Goal: Check status: Check status

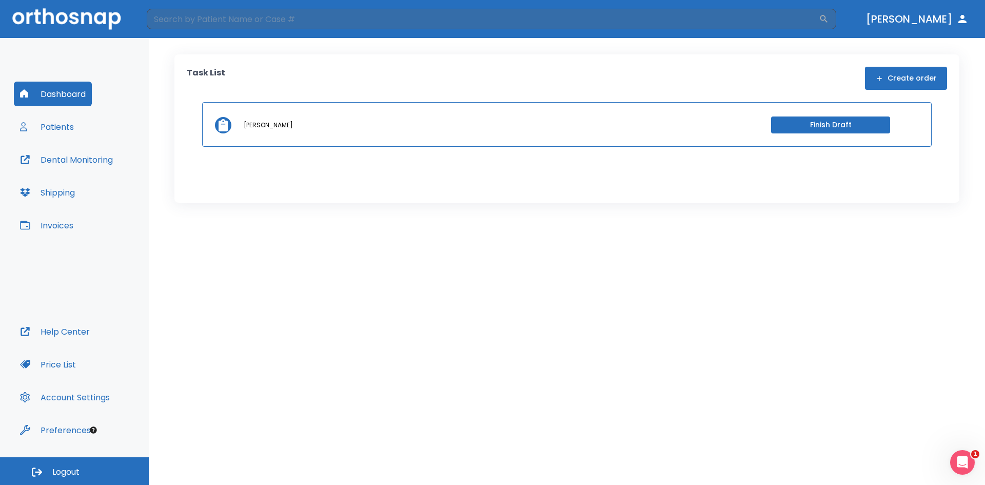
click at [261, 125] on p "[PERSON_NAME]" at bounding box center [268, 125] width 49 height 9
click at [57, 122] on button "Patients" at bounding box center [47, 126] width 66 height 25
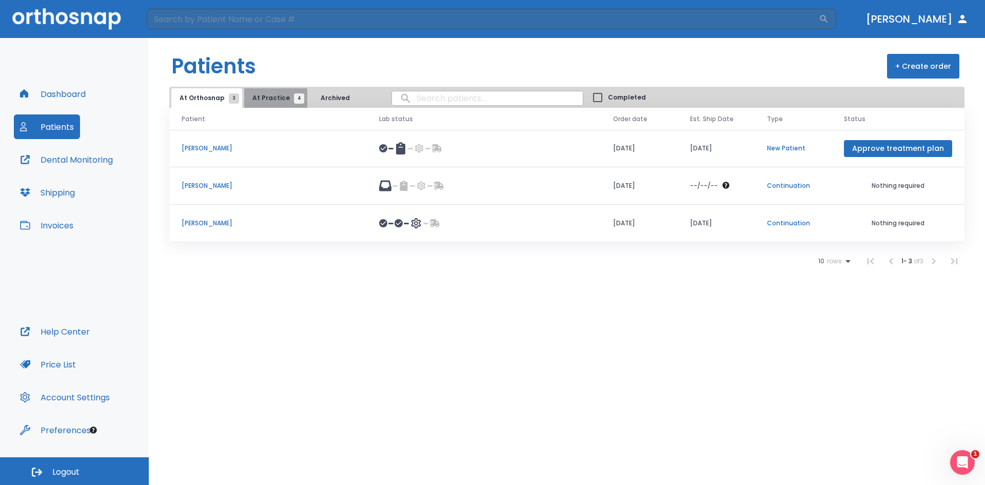
click at [273, 97] on span "At Practice 4" at bounding box center [275, 97] width 47 height 9
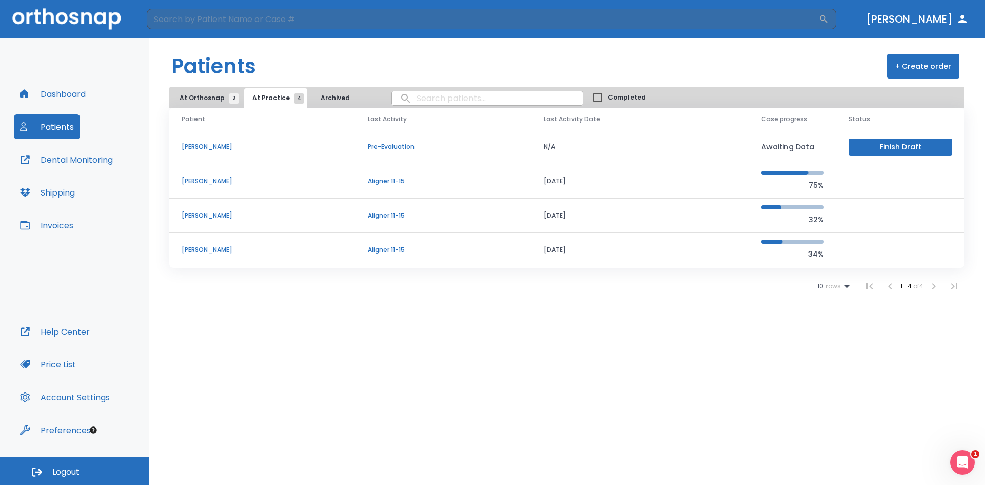
click at [230, 141] on td "[PERSON_NAME]" at bounding box center [262, 147] width 186 height 34
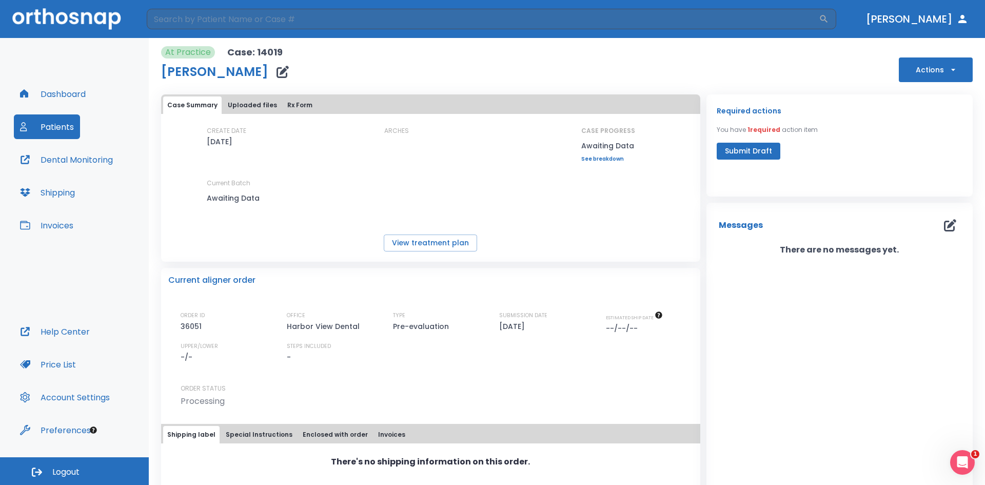
scroll to position [25, 0]
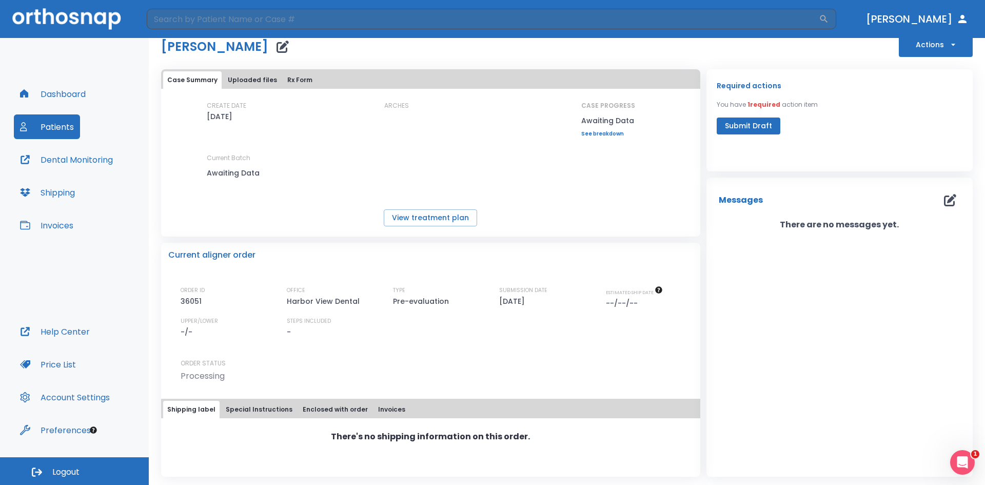
click at [254, 83] on button "Uploaded files" at bounding box center [252, 79] width 57 height 17
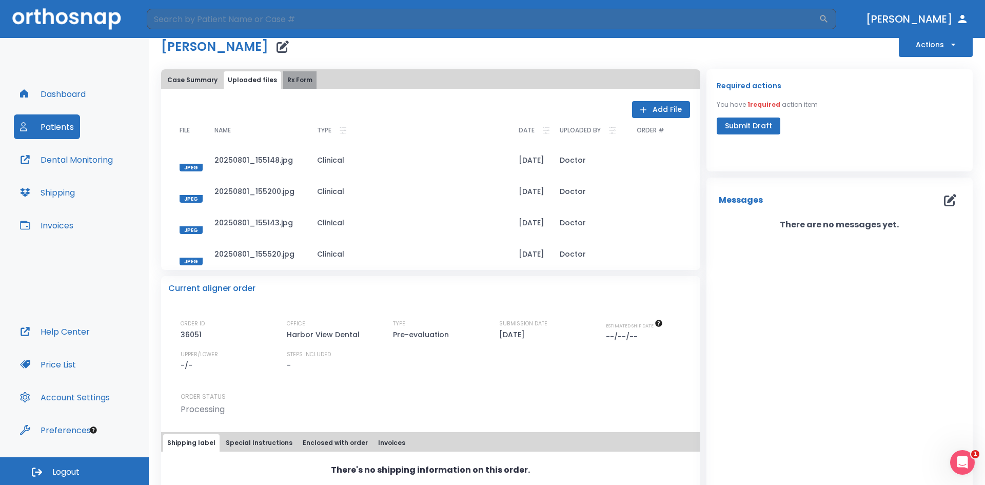
click at [302, 81] on button "Rx Form" at bounding box center [299, 79] width 33 height 17
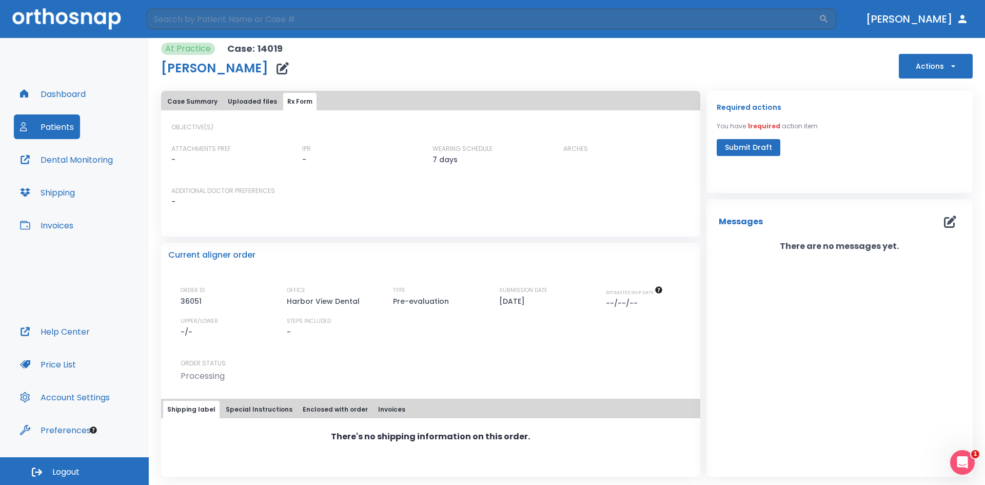
scroll to position [4, 0]
click at [188, 102] on button "Case Summary" at bounding box center [192, 101] width 58 height 17
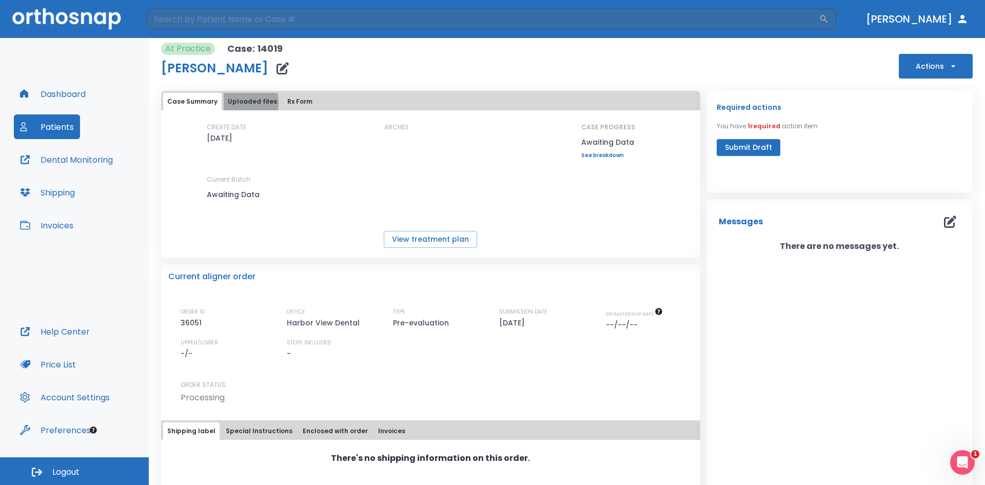
click at [233, 103] on button "Uploaded files" at bounding box center [252, 101] width 57 height 17
